Goal: Task Accomplishment & Management: Manage account settings

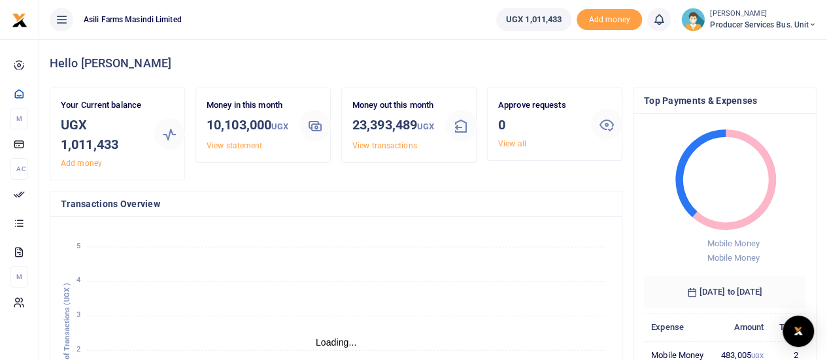
scroll to position [10, 10]
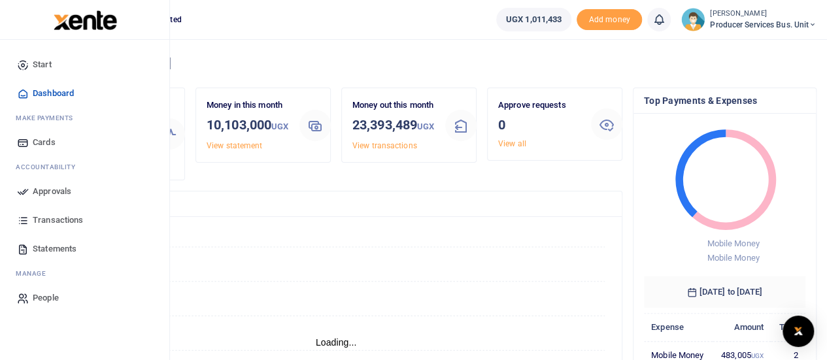
click at [55, 222] on span "Transactions" at bounding box center [58, 220] width 50 height 13
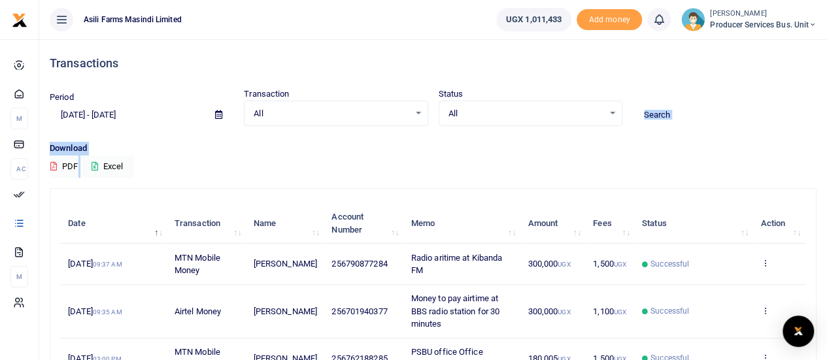
drag, startPoint x: 818, startPoint y: 96, endPoint x: 830, endPoint y: 165, distance: 70.3
click at [827, 165] on html "Start Dashboard M ake Payments Cards Ac countability Approvals Transactions Sta…" at bounding box center [413, 364] width 827 height 729
click at [766, 261] on icon at bounding box center [764, 262] width 8 height 9
click at [717, 279] on link "View details" at bounding box center [716, 285] width 103 height 18
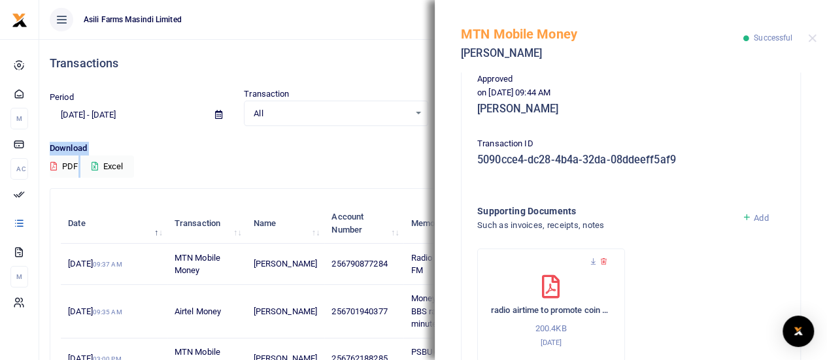
scroll to position [364, 0]
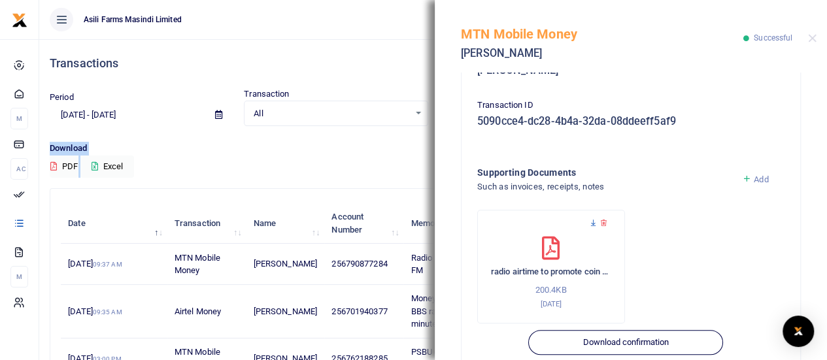
click at [594, 223] on icon at bounding box center [593, 223] width 8 height 8
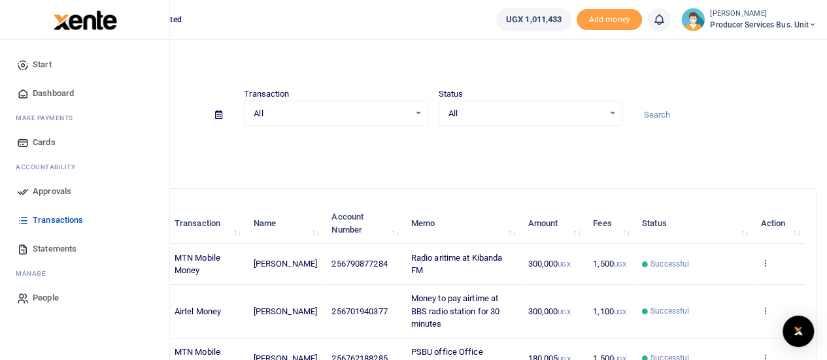
click at [29, 248] on icon at bounding box center [23, 249] width 12 height 12
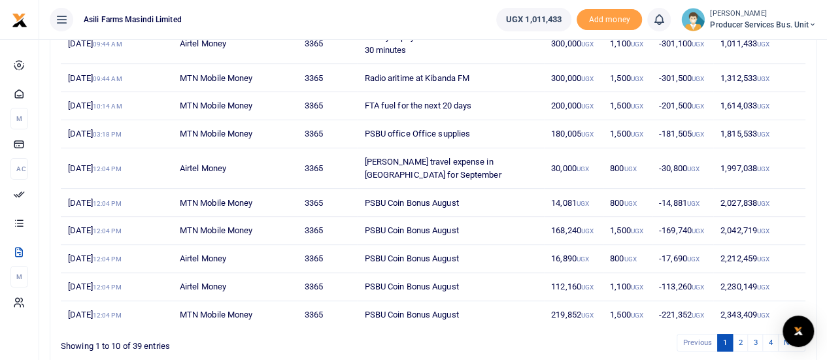
scroll to position [209, 0]
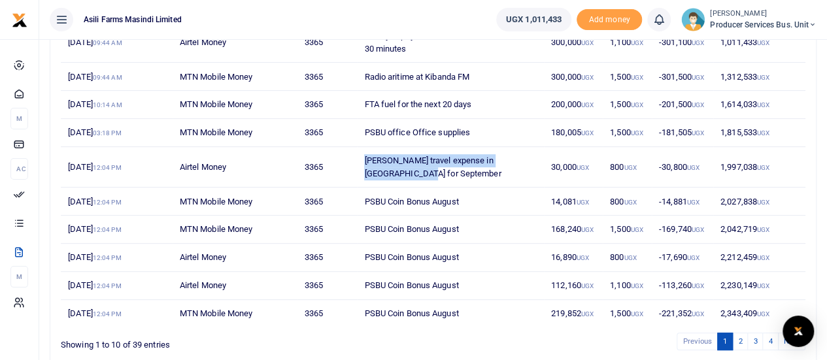
drag, startPoint x: 411, startPoint y: 172, endPoint x: 348, endPoint y: 156, distance: 65.3
click at [348, 156] on tr "16th Sep 2025 12:04 PM Airtel Money 3365 Federico travel expense in Uganda for …" at bounding box center [433, 167] width 744 height 41
copy tr "[PERSON_NAME] travel expense in [GEOGRAPHIC_DATA] for September"
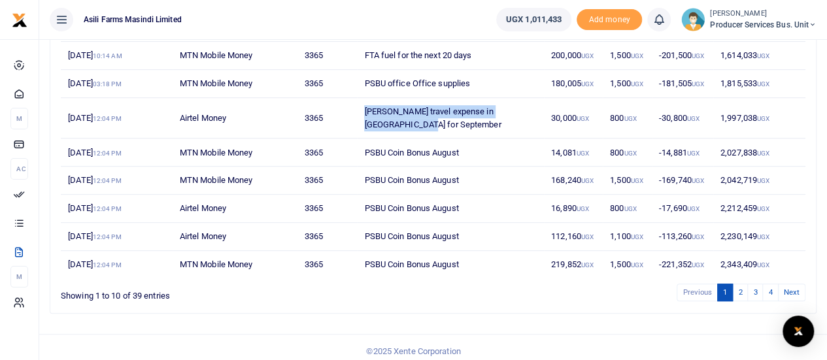
scroll to position [263, 0]
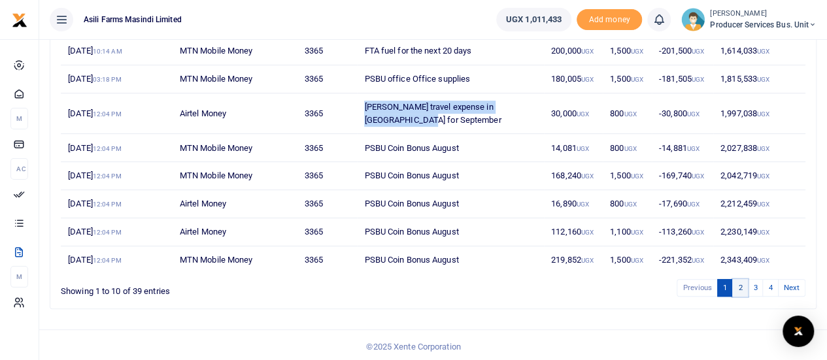
click at [742, 282] on link "2" at bounding box center [740, 288] width 16 height 18
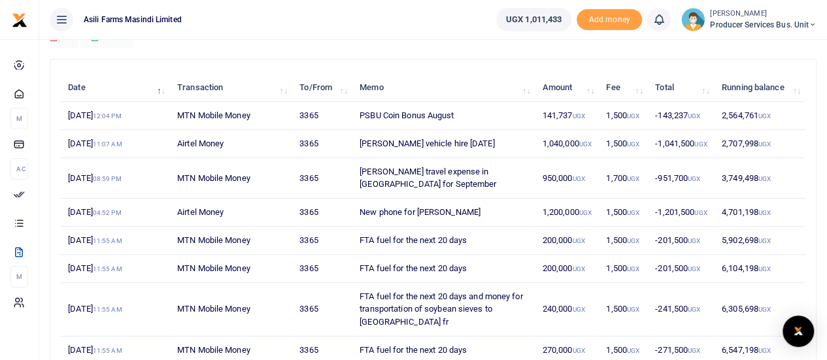
scroll to position [131, 0]
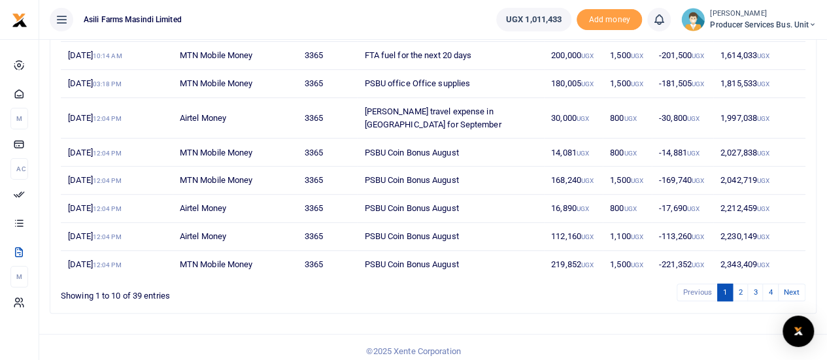
scroll to position [263, 0]
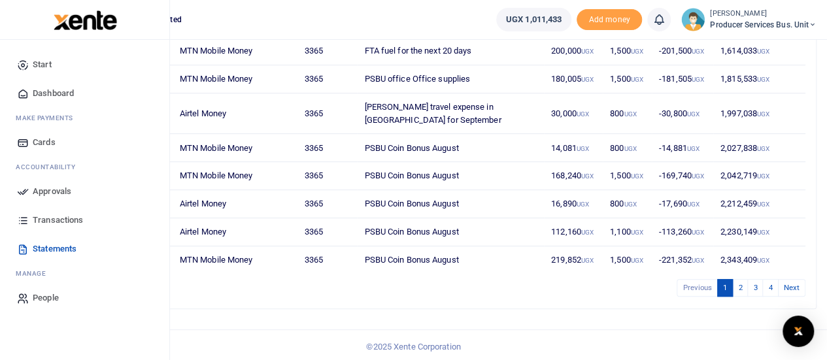
click at [56, 218] on span "Transactions" at bounding box center [58, 220] width 50 height 13
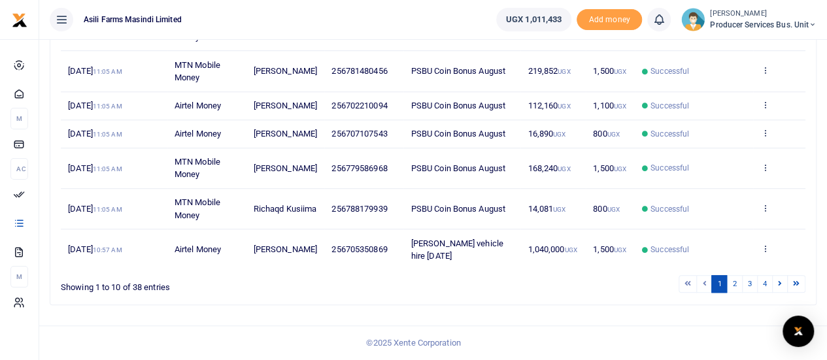
scroll to position [389, 0]
click at [738, 287] on link "2" at bounding box center [734, 284] width 16 height 18
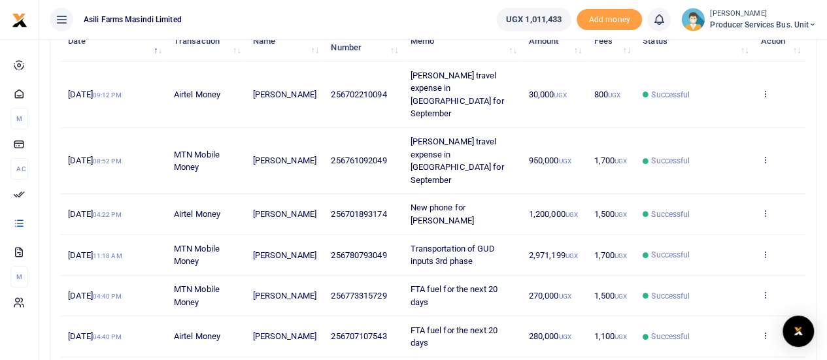
scroll to position [179, 0]
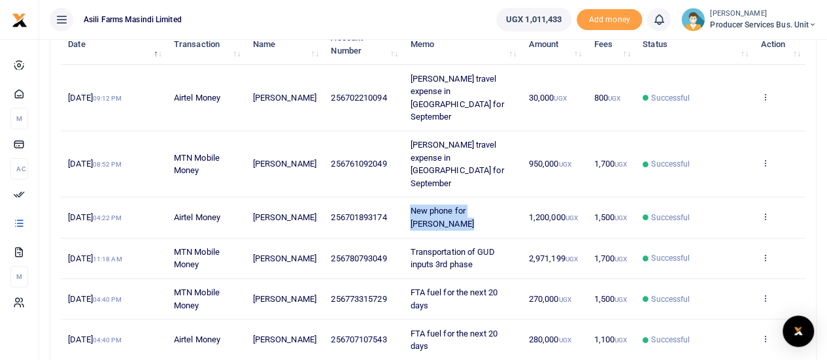
drag, startPoint x: 433, startPoint y: 171, endPoint x: 403, endPoint y: 147, distance: 38.2
click at [403, 197] on td "New phone for [PERSON_NAME]" at bounding box center [462, 217] width 118 height 41
copy span "New phone for [PERSON_NAME]"
click at [766, 212] on icon at bounding box center [764, 216] width 8 height 9
click at [707, 188] on link "View details" at bounding box center [716, 187] width 103 height 18
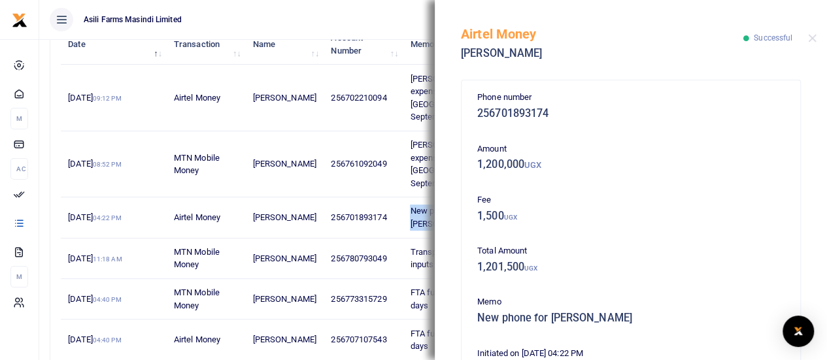
scroll to position [389, 0]
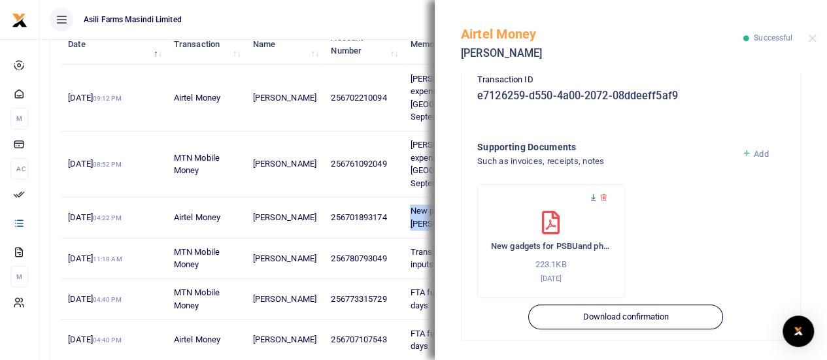
click at [593, 201] on icon at bounding box center [593, 197] width 8 height 8
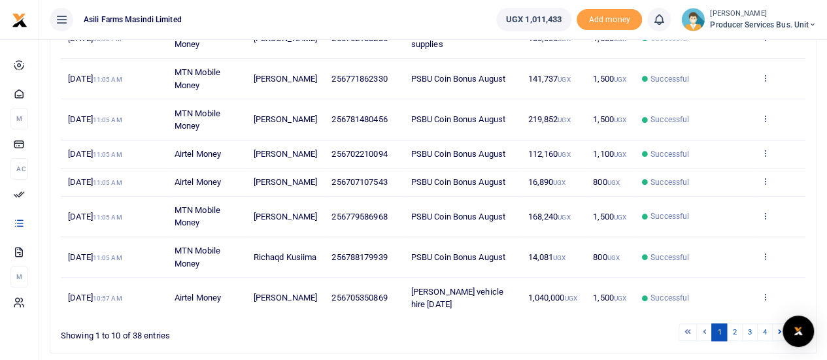
scroll to position [389, 0]
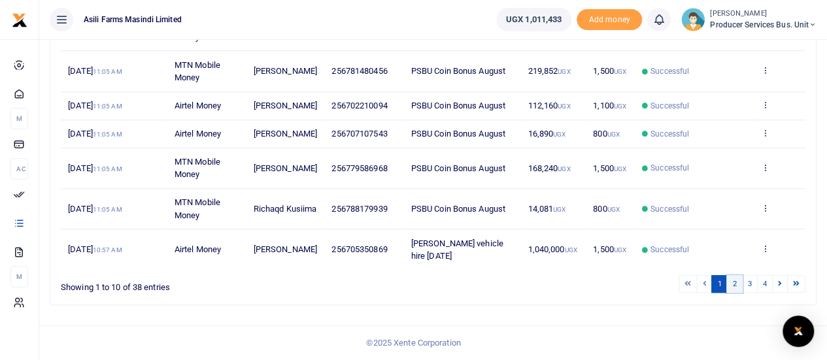
click at [736, 285] on link "2" at bounding box center [734, 284] width 16 height 18
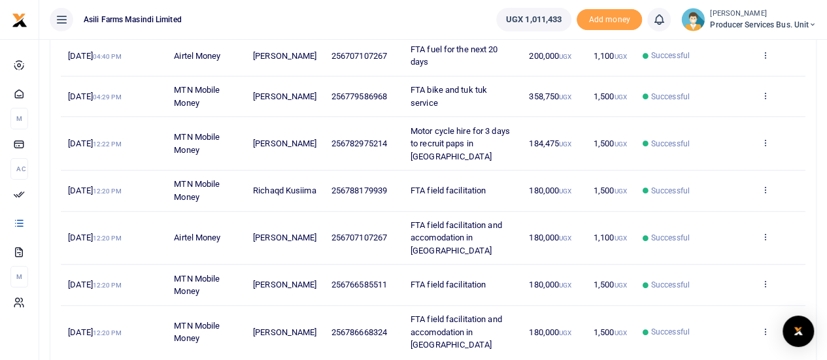
scroll to position [377, 0]
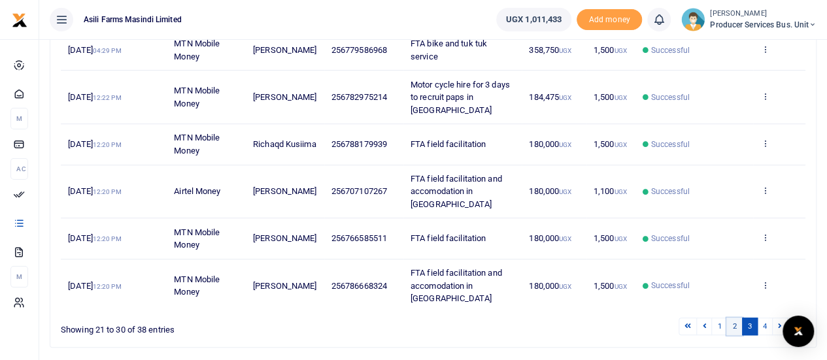
click at [736, 318] on link "2" at bounding box center [734, 327] width 16 height 18
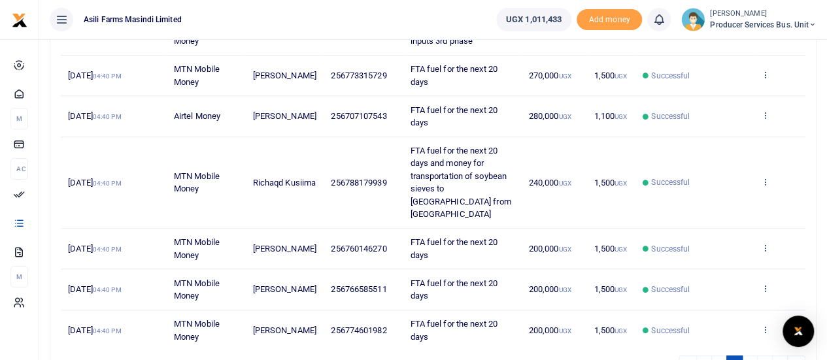
scroll to position [413, 0]
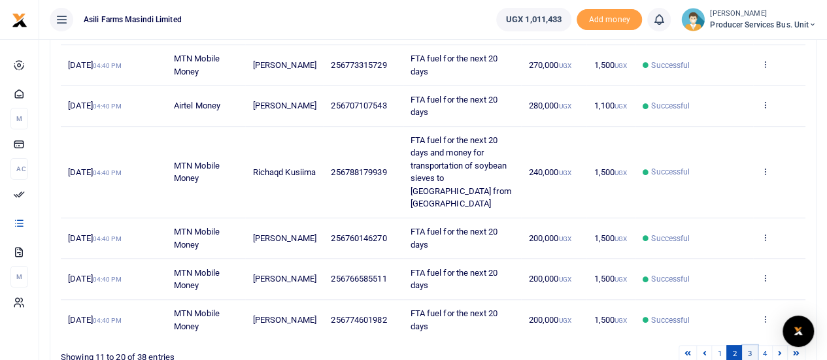
click at [752, 345] on link "3" at bounding box center [750, 354] width 16 height 18
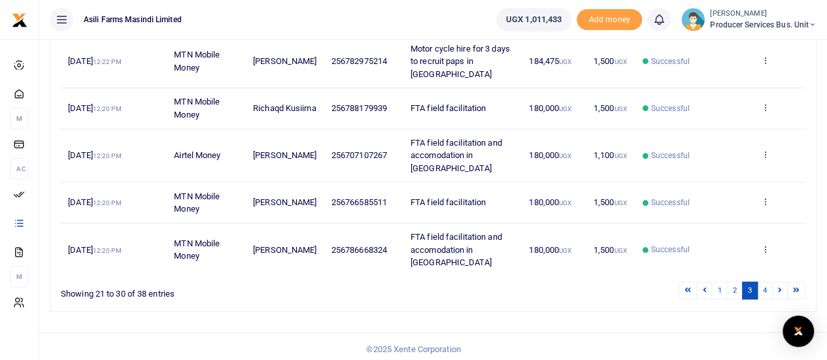
scroll to position [377, 0]
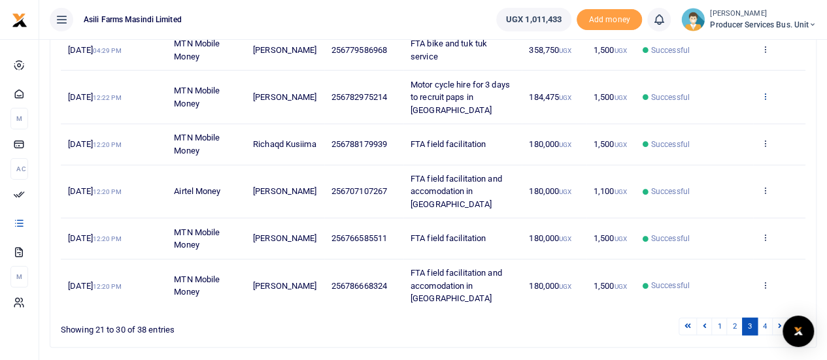
click at [764, 91] on icon at bounding box center [764, 95] width 8 height 9
click at [721, 107] on link "View details" at bounding box center [716, 111] width 103 height 18
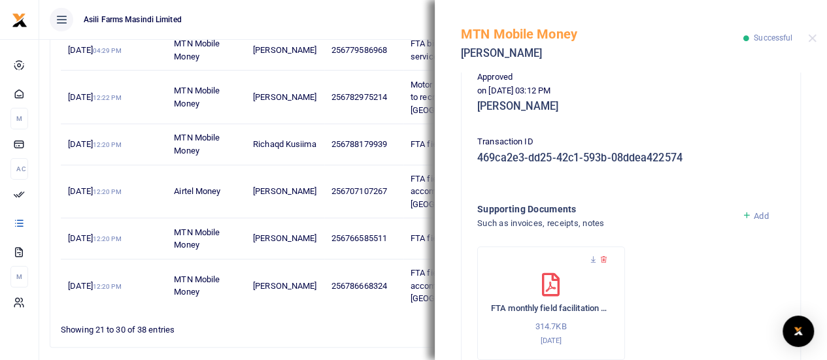
scroll to position [440, 0]
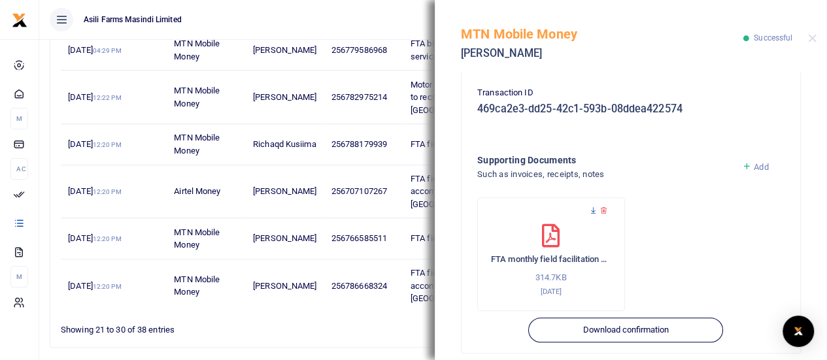
click at [591, 206] on icon at bounding box center [593, 210] width 8 height 8
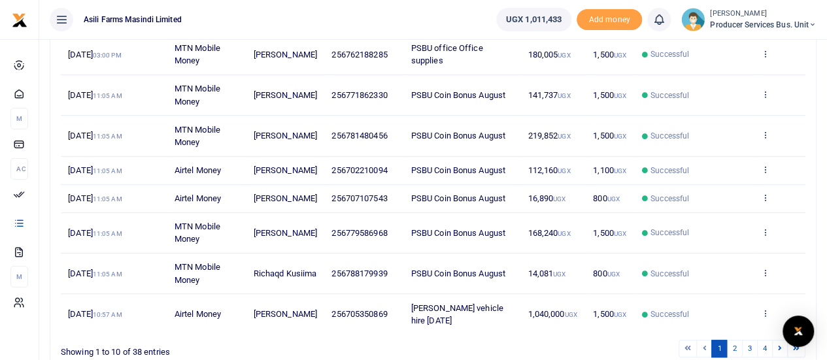
scroll to position [389, 0]
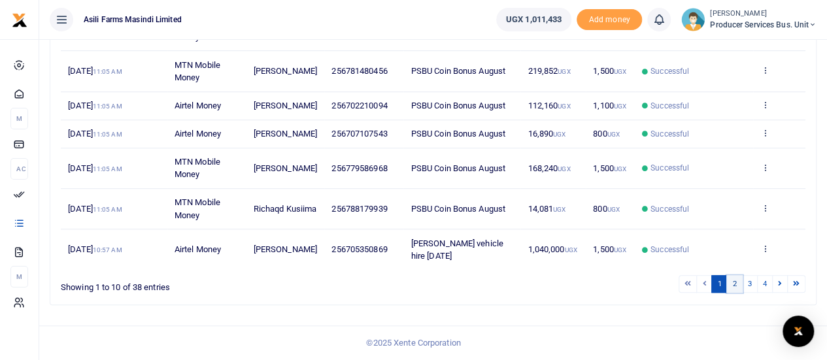
click at [737, 280] on link "2" at bounding box center [734, 284] width 16 height 18
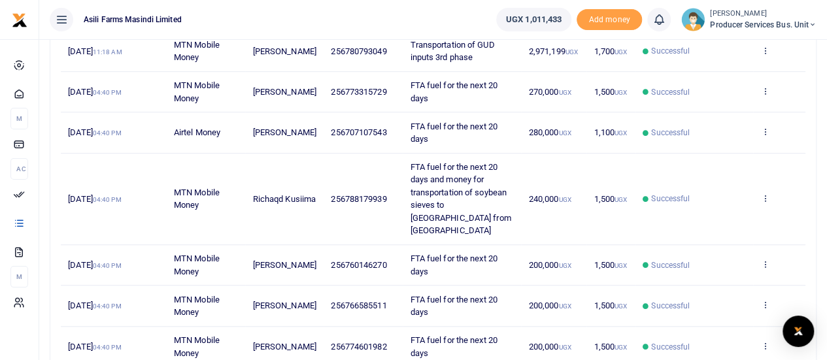
scroll to position [403, 0]
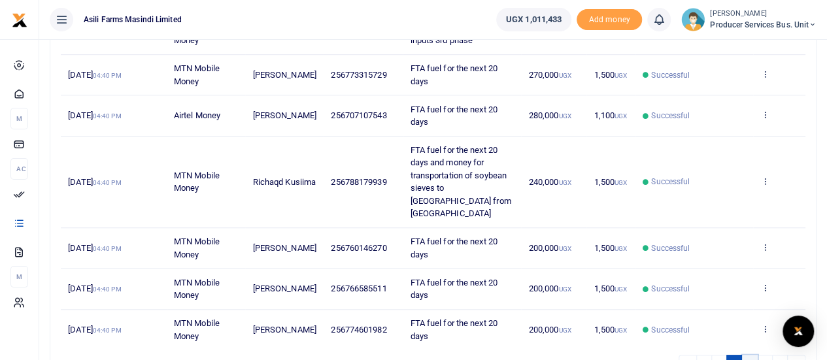
click at [753, 355] on link "3" at bounding box center [750, 364] width 16 height 18
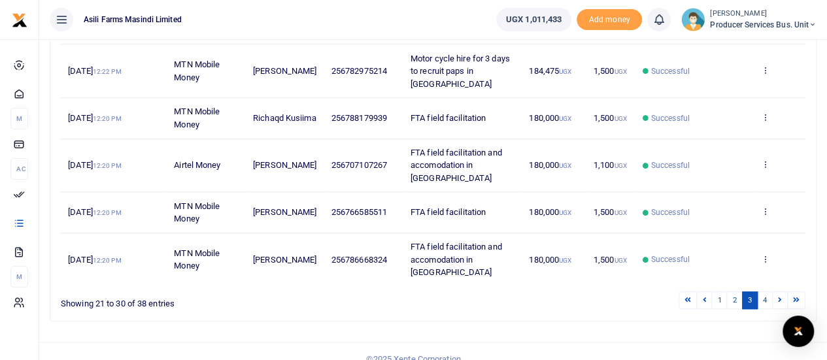
scroll to position [377, 0]
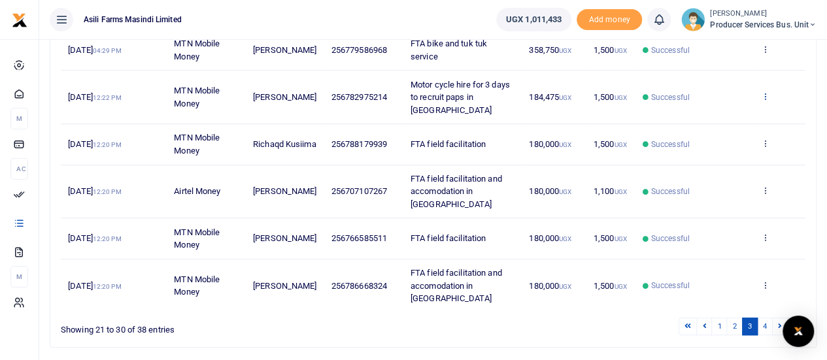
click at [762, 91] on icon at bounding box center [764, 95] width 8 height 9
